Goal: Task Accomplishment & Management: Use online tool/utility

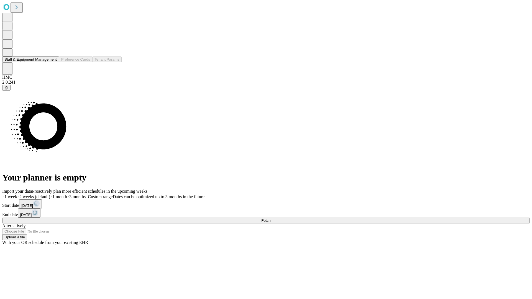
click at [53, 62] on button "Staff & Equipment Management" at bounding box center [30, 60] width 57 height 6
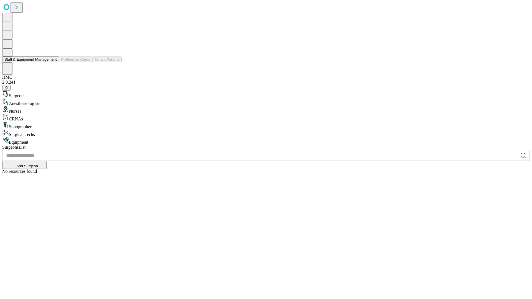
click at [53, 62] on button "Staff & Equipment Management" at bounding box center [30, 60] width 57 height 6
